Goal: Information Seeking & Learning: Learn about a topic

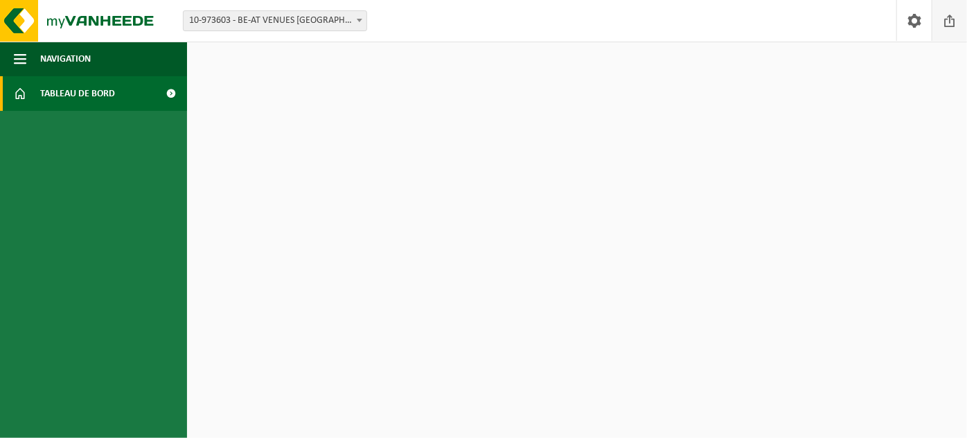
click at [950, 21] on span at bounding box center [949, 20] width 21 height 41
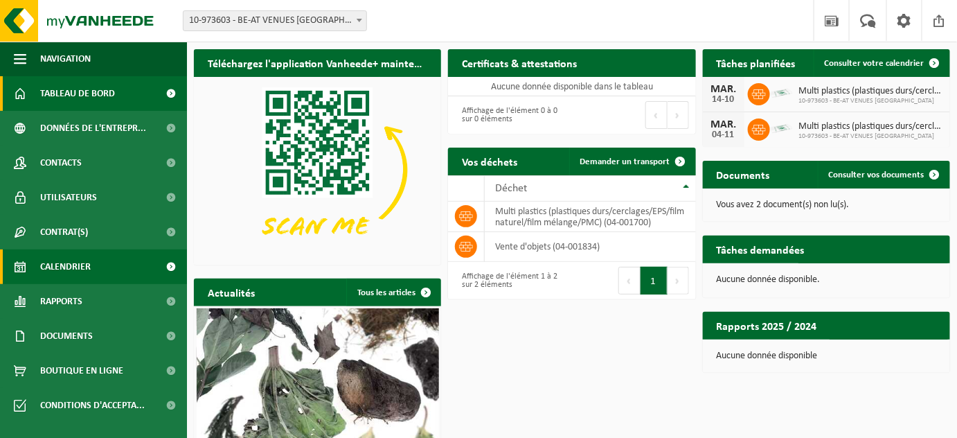
click at [79, 263] on span "Calendrier" at bounding box center [65, 266] width 51 height 35
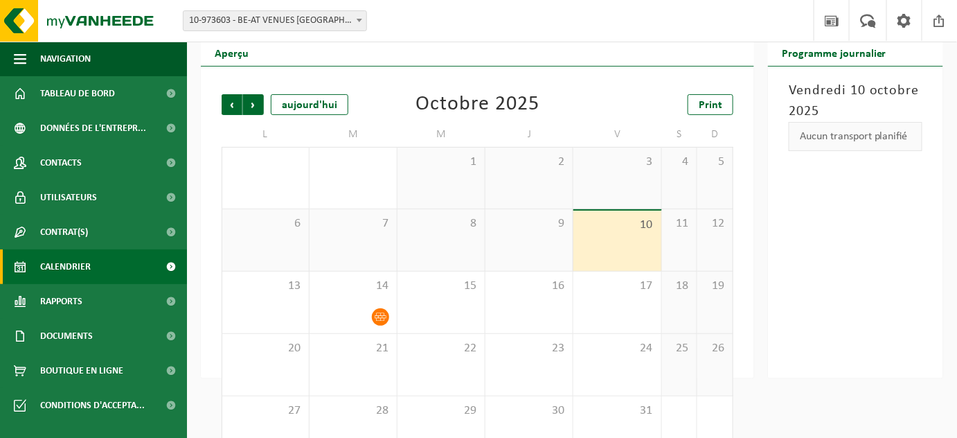
scroll to position [87, 0]
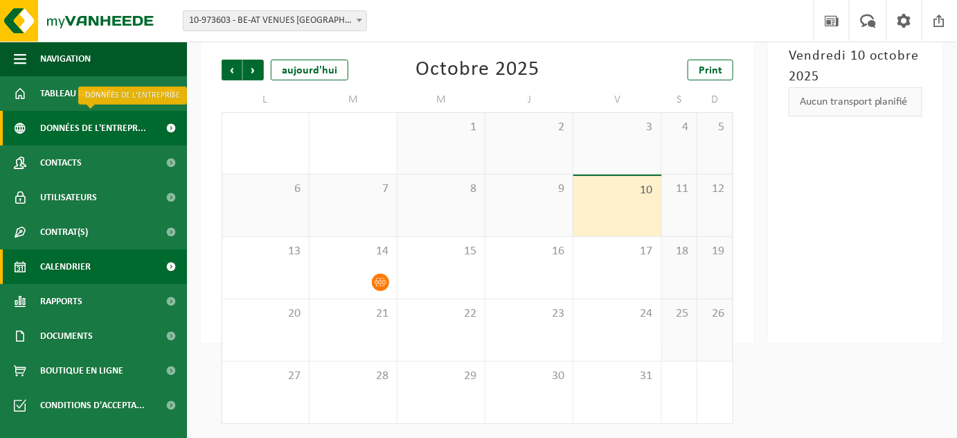
click at [89, 128] on span "Données de l'entrepr..." at bounding box center [93, 128] width 106 height 35
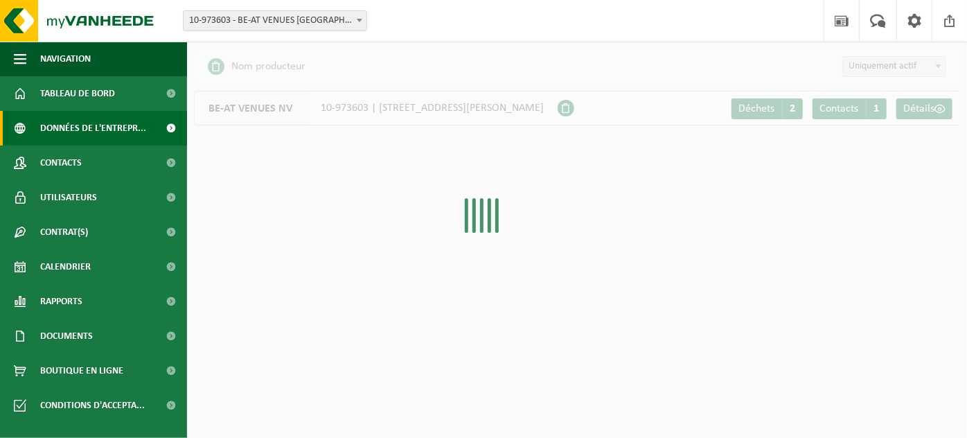
click at [100, 89] on span "Tableau de bord" at bounding box center [77, 93] width 75 height 35
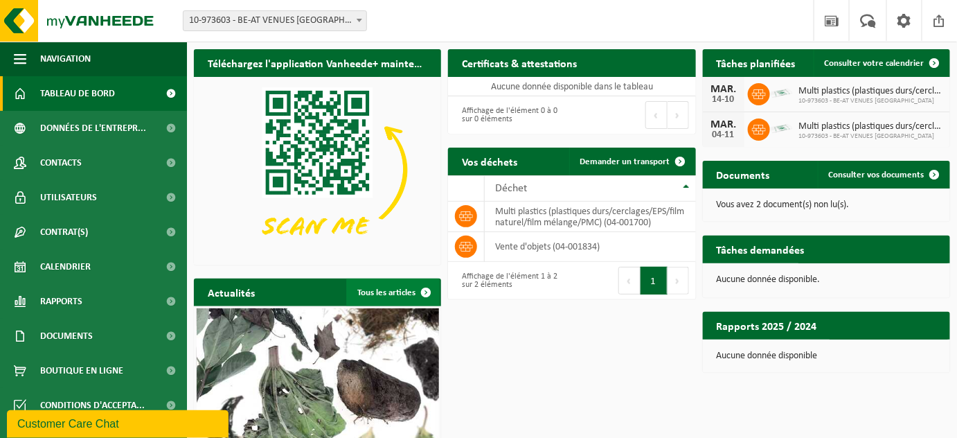
scroll to position [112, 0]
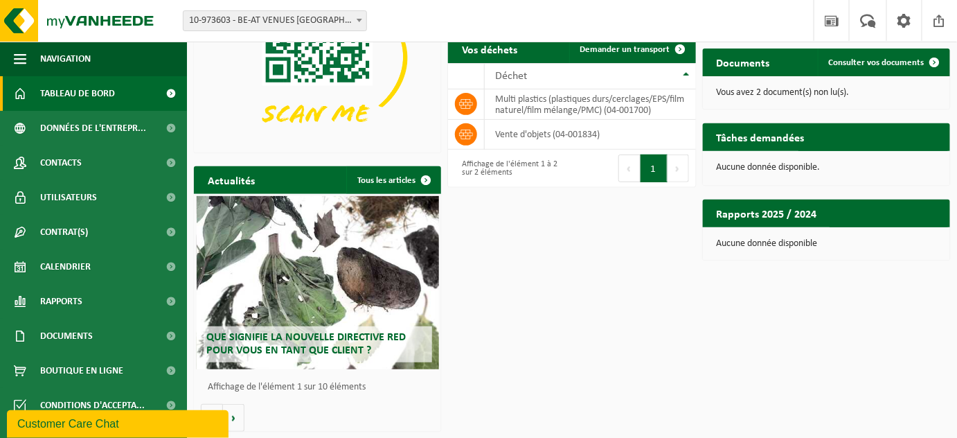
click at [355, 278] on div "Que signifie la nouvelle directive RED pour vous en tant que client ?" at bounding box center [318, 282] width 242 height 173
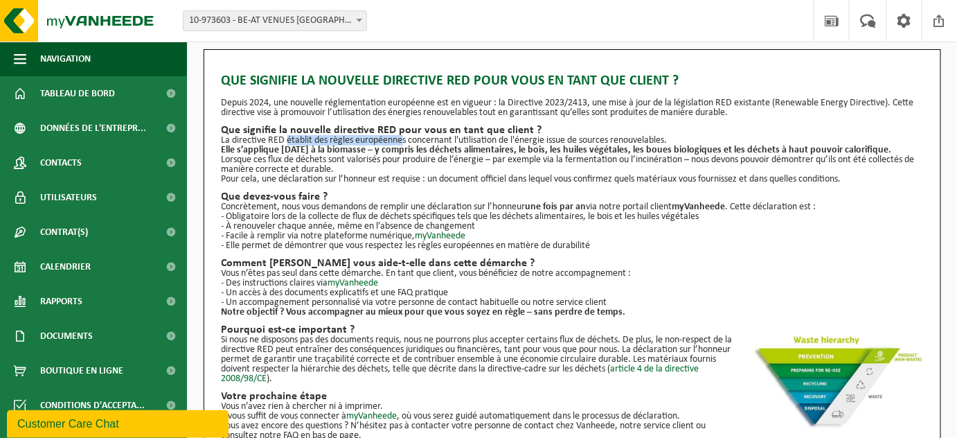
drag, startPoint x: 284, startPoint y: 141, endPoint x: 397, endPoint y: 143, distance: 112.9
click at [397, 143] on div "Que signifie la nouvelle directive RED pour vous en tant que client ? Depuis 20…" at bounding box center [573, 344] width 702 height 560
click at [272, 166] on p "Lorsque ces flux de déchets sont valorisés pour produire de l’énergie – par exe…" at bounding box center [573, 164] width 702 height 19
